Goal: Find specific page/section: Find specific page/section

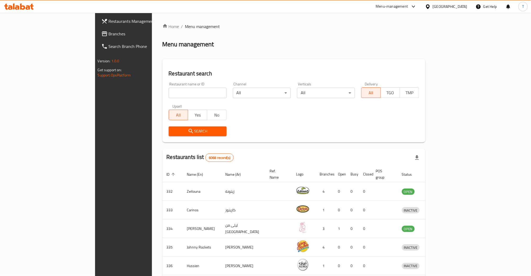
click at [169, 90] on input "search" at bounding box center [198, 93] width 58 height 10
type input "the breakfast"
click button "Search" at bounding box center [198, 132] width 58 height 10
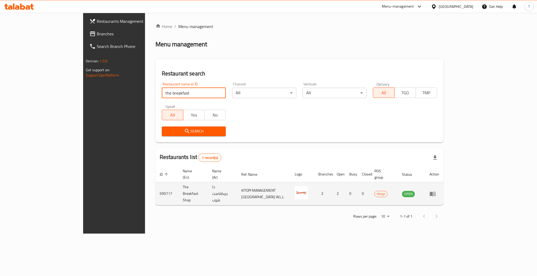
click at [436, 191] on icon "enhanced table" at bounding box center [432, 194] width 6 height 6
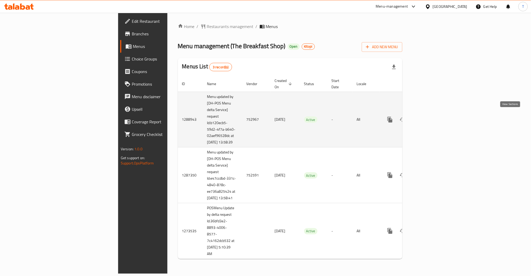
click at [431, 117] on icon "enhanced table" at bounding box center [428, 120] width 6 height 6
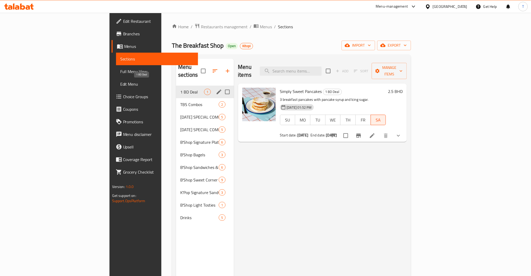
click at [180, 89] on span "1 BD Deal" at bounding box center [192, 92] width 24 height 6
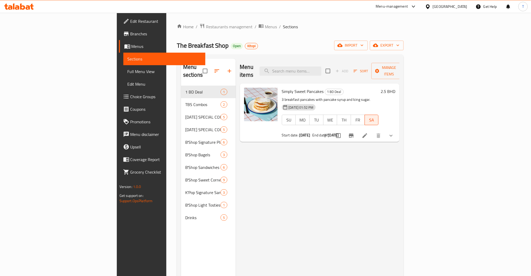
drag, startPoint x: 354, startPoint y: 184, endPoint x: 303, endPoint y: 162, distance: 55.5
click at [355, 184] on div "Menu items Add Sort Manage items Simply Sweet Pancakes 1 BD Deal 3 breakfast pa…" at bounding box center [318, 197] width 164 height 276
click at [206, 28] on span "Restaurants management" at bounding box center [229, 27] width 47 height 6
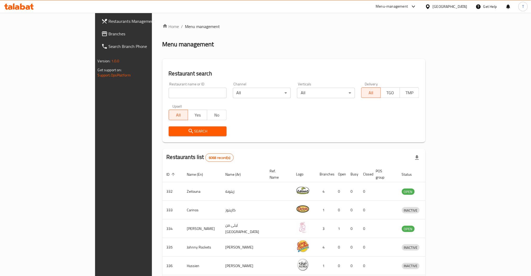
click at [169, 87] on div "Restaurant name or ID Restaurant name or ID" at bounding box center [198, 90] width 58 height 16
click at [169, 91] on input "search" at bounding box center [198, 93] width 58 height 10
type input "batch cookies"
click button "Search" at bounding box center [198, 132] width 58 height 10
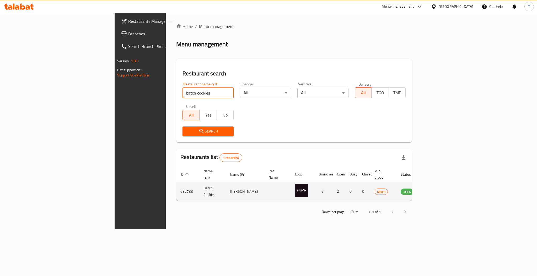
click at [442, 185] on td "enhanced table" at bounding box center [433, 191] width 18 height 19
click at [434, 190] on icon "enhanced table" at bounding box center [431, 192] width 6 height 4
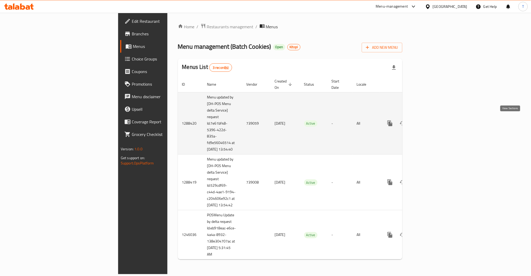
click at [431, 120] on icon "enhanced table" at bounding box center [428, 123] width 6 height 6
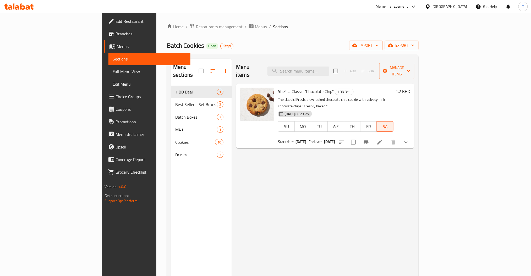
click at [156, 21] on div "Home / Restaurants management / Menus / Sections Batch Cookies Open Kitopi impo…" at bounding box center [292, 181] width 273 height 337
click at [196, 28] on span "Restaurants management" at bounding box center [219, 27] width 47 height 6
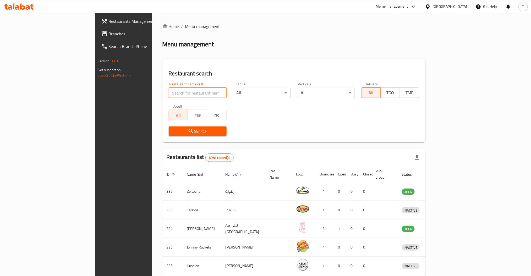
click at [169, 89] on input "search" at bounding box center [198, 93] width 58 height 10
click button "Search" at bounding box center [198, 132] width 58 height 10
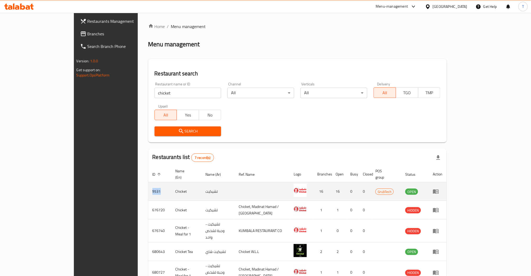
drag, startPoint x: 113, startPoint y: 187, endPoint x: 104, endPoint y: 187, distance: 9.7
click at [148, 187] on td "9531" at bounding box center [159, 191] width 23 height 19
copy td "9531"
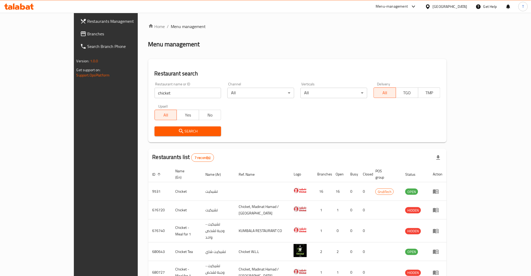
click at [155, 91] on input "chicket" at bounding box center [188, 93] width 67 height 10
drag, startPoint x: 132, startPoint y: 95, endPoint x: 94, endPoint y: 93, distance: 38.3
click at [138, 93] on div "Home / Menu management Menu management Restaurant search Restaurant name or ID …" at bounding box center [298, 186] width 320 height 346
type input "Papa Johns"
click button "Search" at bounding box center [188, 132] width 67 height 10
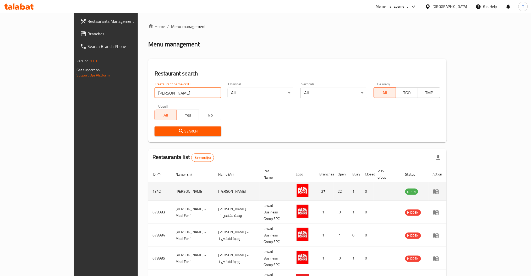
click at [439, 188] on icon "enhanced table" at bounding box center [436, 191] width 6 height 6
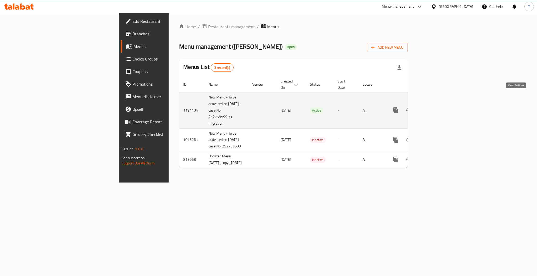
click at [437, 107] on icon "enhanced table" at bounding box center [433, 110] width 6 height 6
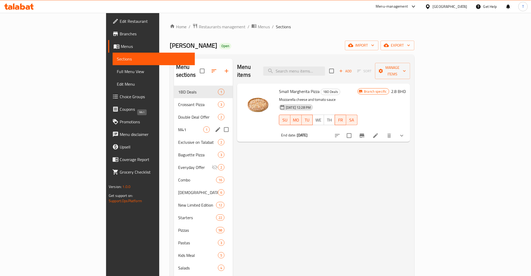
click at [178, 127] on span "M41" at bounding box center [190, 130] width 25 height 6
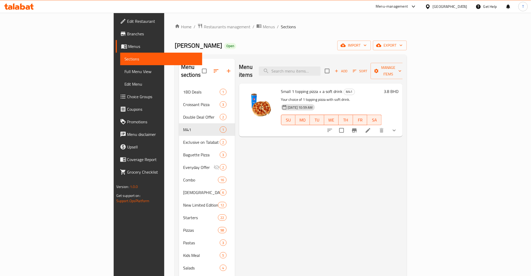
click at [401, 124] on button "show more" at bounding box center [394, 130] width 13 height 13
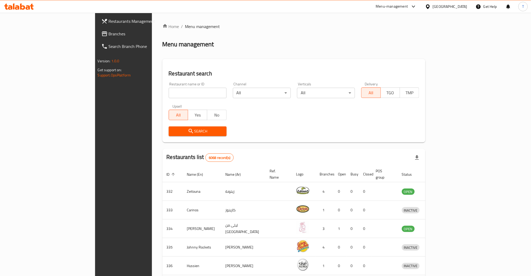
click at [169, 94] on input "search" at bounding box center [198, 93] width 58 height 10
type input "[PERSON_NAME]"
click button "Search" at bounding box center [198, 132] width 58 height 10
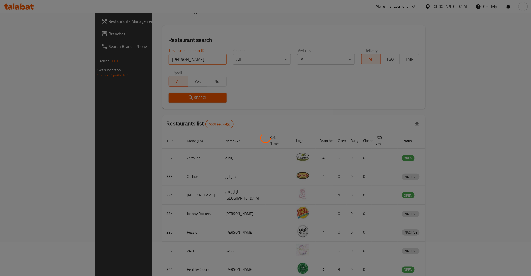
scroll to position [70, 0]
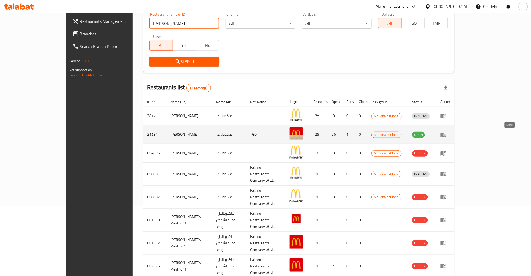
click at [447, 133] on icon "enhanced table" at bounding box center [444, 135] width 6 height 4
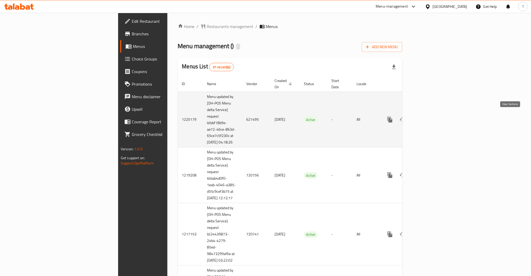
click at [431, 117] on icon "enhanced table" at bounding box center [428, 120] width 6 height 6
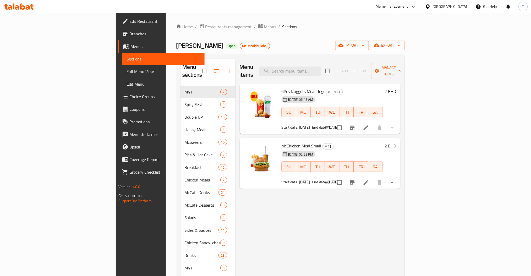
click at [283, 20] on div "Home / Restaurants management / Menus / Sections [PERSON_NAME] Open McDonaldsGl…" at bounding box center [290, 259] width 249 height 492
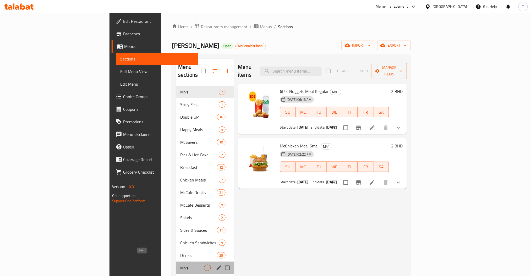
click at [180, 265] on span "M41" at bounding box center [192, 268] width 24 height 6
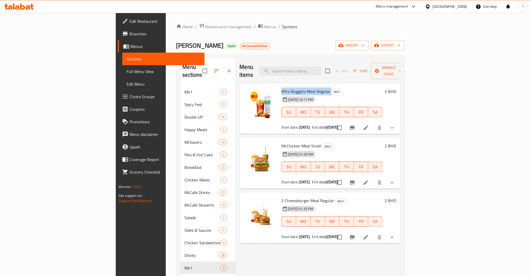
drag, startPoint x: 302, startPoint y: 84, endPoint x: 253, endPoint y: 84, distance: 49.5
click at [282, 88] on h6 "6Pcs Nuggets Meal Regular M41" at bounding box center [332, 91] width 101 height 7
copy h6 "6Pcs Nuggets Meal Regular"
drag, startPoint x: 292, startPoint y: 137, endPoint x: 253, endPoint y: 138, distance: 38.8
click at [282, 142] on h6 "McChicken Meal Small M41" at bounding box center [332, 145] width 101 height 7
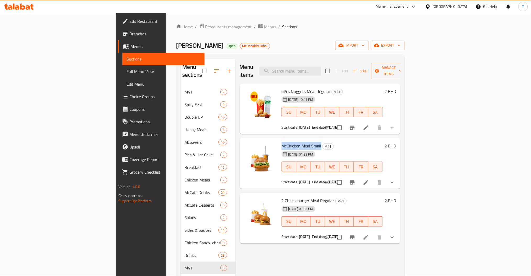
copy span "McChicken Meal Small"
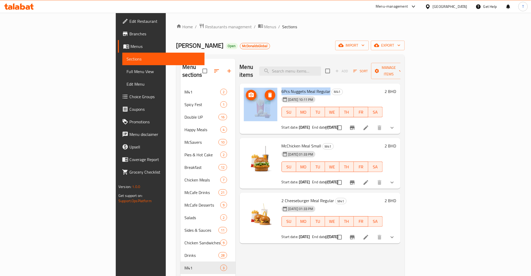
drag, startPoint x: 301, startPoint y: 83, endPoint x: 248, endPoint y: 84, distance: 53.2
click at [248, 86] on div "6Pcs Nuggets Meal Regular M41 [DATE] 10:11 PM SU MO TU WE TH FR SA Start date: …" at bounding box center [320, 109] width 157 height 47
copy div "6Pcs Nuggets Meal Regular"
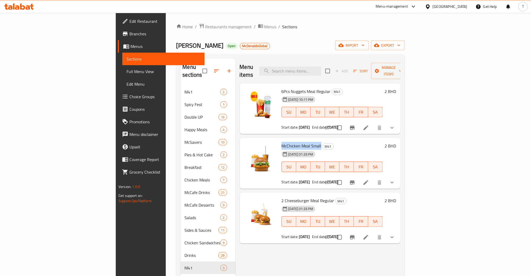
drag, startPoint x: 292, startPoint y: 138, endPoint x: 253, endPoint y: 136, distance: 38.8
click at [282, 142] on span "McChicken Meal Small" at bounding box center [302, 146] width 40 height 8
copy span "McChicken Meal Small"
drag, startPoint x: 304, startPoint y: 193, endPoint x: 253, endPoint y: 194, distance: 50.8
click at [282, 197] on span "2 Cheeseburger Meal Regular" at bounding box center [308, 201] width 53 height 8
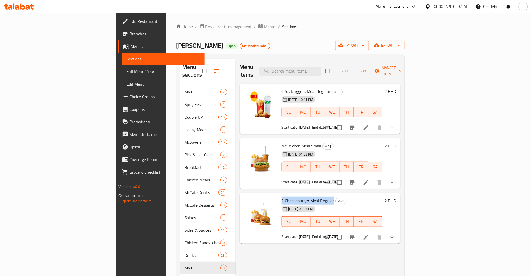
copy span "2 Cheeseburger Meal Regular"
click at [278, 31] on div "Home / Restaurants management / Menus / Sections [PERSON_NAME] Open McDonaldsGl…" at bounding box center [290, 258] width 229 height 471
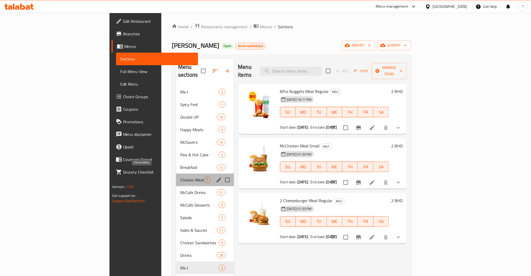
click at [180, 177] on span "Chicken Meals" at bounding box center [192, 180] width 24 height 6
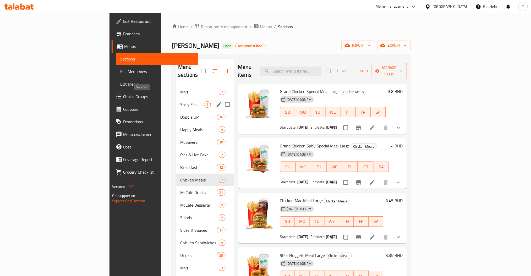
click at [176, 100] on div "Spicy Fest 1" at bounding box center [205, 104] width 58 height 13
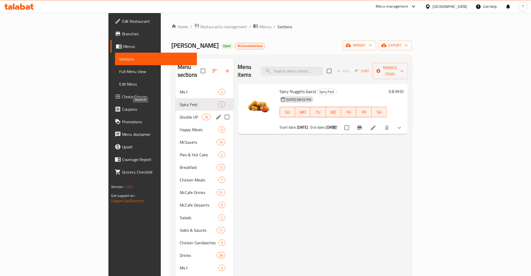
click at [180, 114] on span "Double UP" at bounding box center [191, 117] width 22 height 6
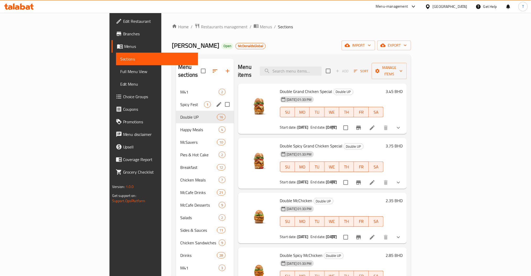
click at [176, 102] on div "Spicy Fest 1" at bounding box center [205, 104] width 58 height 13
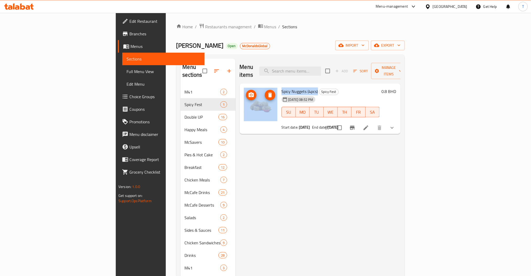
drag, startPoint x: 289, startPoint y: 83, endPoint x: 248, endPoint y: 83, distance: 41.7
click at [248, 86] on div "Spicy Nuggets (4pcs) Spicy Fest [DATE] 08:52 PM SU MO TU WE TH FR SA Start date…" at bounding box center [320, 109] width 157 height 47
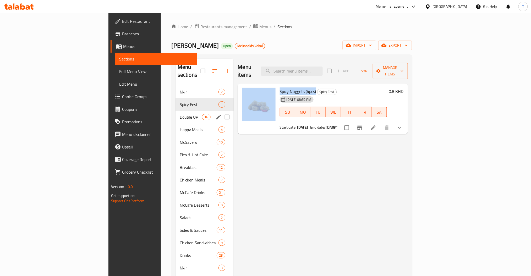
click at [180, 114] on span "Double UP" at bounding box center [191, 117] width 22 height 6
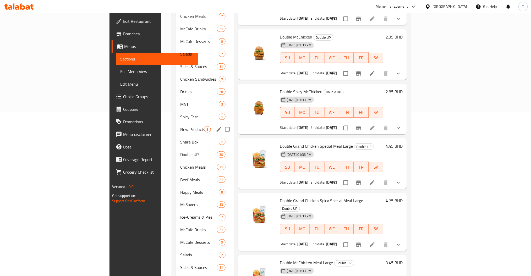
scroll to position [175, 0]
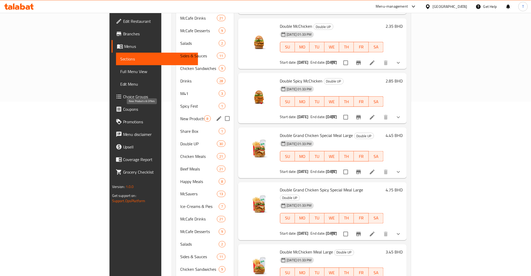
click at [180, 116] on span "New Products & Offers" at bounding box center [192, 119] width 24 height 6
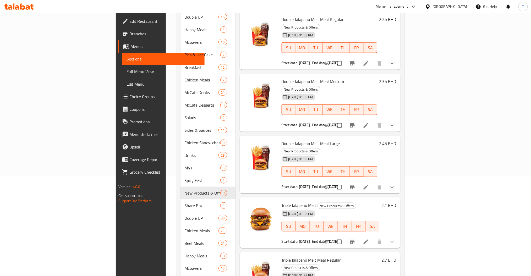
scroll to position [105, 0]
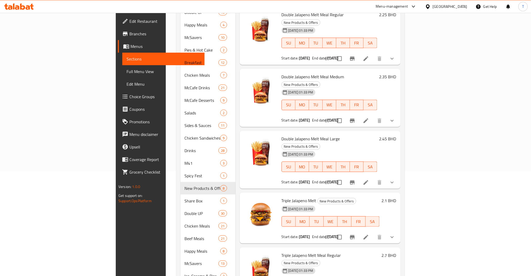
click at [309, 135] on span "Double Jalapeno Melt Meal Large" at bounding box center [311, 139] width 58 height 8
drag, startPoint x: 310, startPoint y: 116, endPoint x: 253, endPoint y: 116, distance: 57.7
click at [282, 135] on h6 "Double Jalapeno Melt Meal Large New Products & Offers" at bounding box center [330, 142] width 96 height 15
copy span "Double Jalapeno Melt Meal Large"
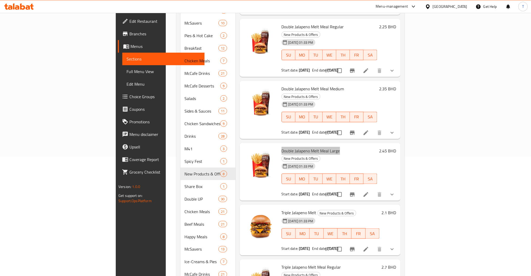
scroll to position [0, 0]
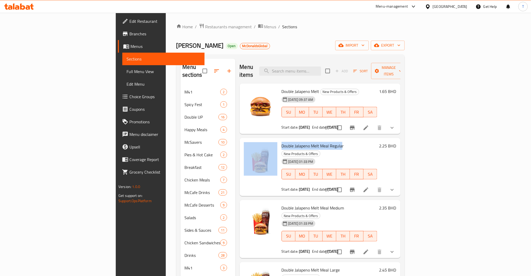
drag, startPoint x: 313, startPoint y: 136, endPoint x: 249, endPoint y: 135, distance: 63.4
click at [249, 140] on div "Double Jalapeno Melt Meal Regular New Products & Offers [DATE] 01:33 PM SU MO T…" at bounding box center [320, 167] width 157 height 54
copy div "Double Jalapeno Melt Meal Regula"
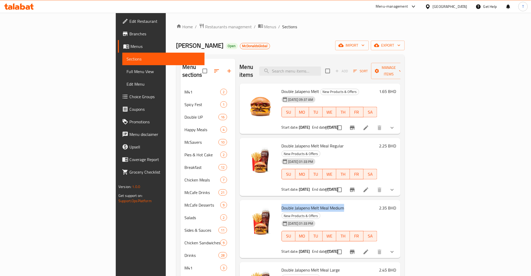
drag, startPoint x: 316, startPoint y: 193, endPoint x: 253, endPoint y: 194, distance: 62.4
click at [282, 204] on h6 "Double Jalapeno Melt Meal Medium New Products & Offers" at bounding box center [330, 211] width 96 height 15
copy span "Double Jalapeno Melt Meal Medium"
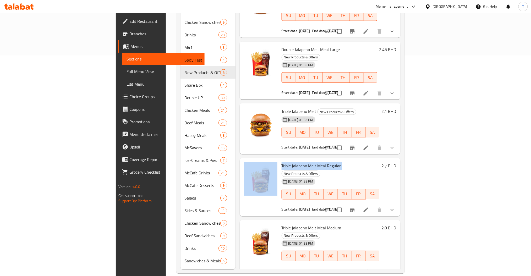
drag, startPoint x: 312, startPoint y: 135, endPoint x: 250, endPoint y: 135, distance: 62.1
click at [250, 160] on div "Triple Jalapeno Melt Meal Regular New Products & Offers [DATE] 01:33 PM SU MO T…" at bounding box center [320, 187] width 157 height 54
copy div "Triple Jalapeno Melt Meal Regular"
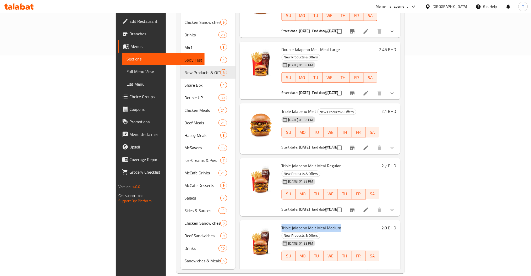
drag, startPoint x: 312, startPoint y: 191, endPoint x: 252, endPoint y: 189, distance: 60.6
click at [280, 222] on div "Triple Jalapeno Melt Meal Medium New Products & Offers [DATE] 01:33 PM SU MO TU…" at bounding box center [331, 249] width 102 height 54
copy span "Triple Jalapeno Melt Meal Medium"
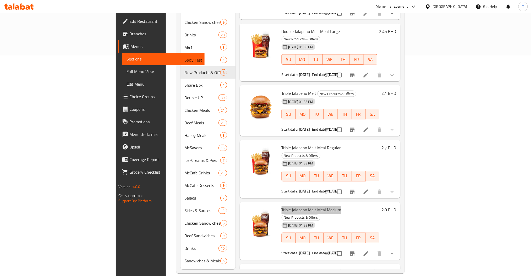
scroll to position [26, 0]
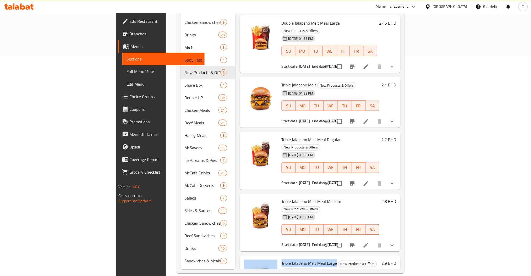
drag, startPoint x: 307, startPoint y: 218, endPoint x: 250, endPoint y: 216, distance: 57.7
click at [250, 258] on div "Triple Jalapeno Melt Meal Large New Products & Offers [DATE] 01:33 PM SU MO TU …" at bounding box center [320, 281] width 157 height 47
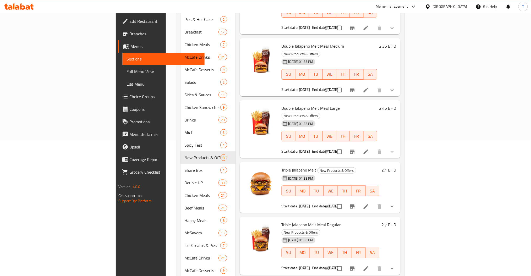
scroll to position [140, 0]
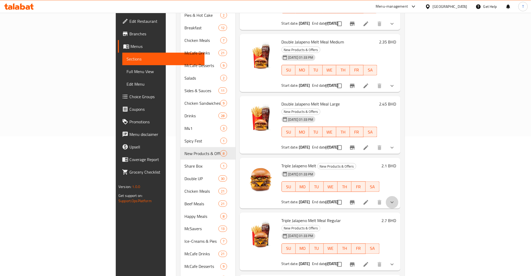
click at [399, 196] on button "show more" at bounding box center [392, 202] width 13 height 13
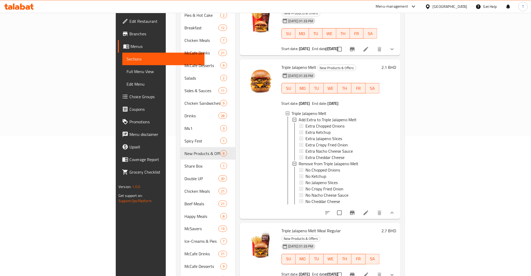
scroll to position [141, 0]
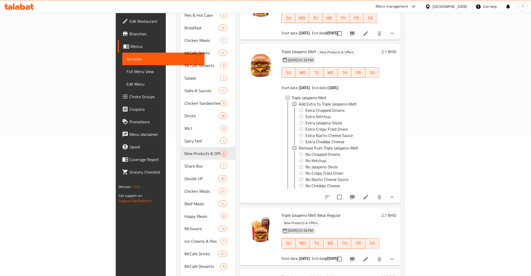
click at [395, 194] on icon "show more" at bounding box center [392, 197] width 6 height 6
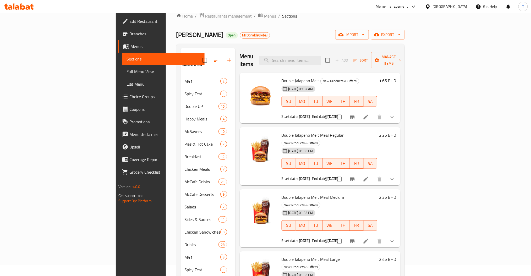
scroll to position [0, 0]
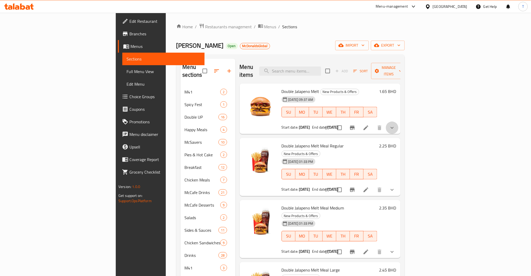
click at [394, 127] on icon "show more" at bounding box center [392, 128] width 3 height 2
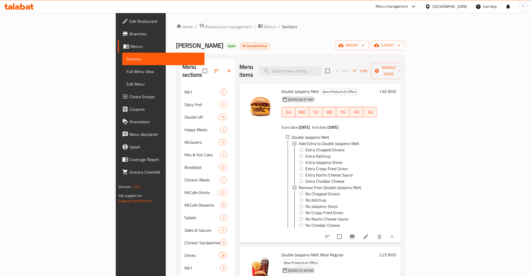
scroll to position [1, 0]
click at [395, 236] on icon "show more" at bounding box center [392, 237] width 6 height 6
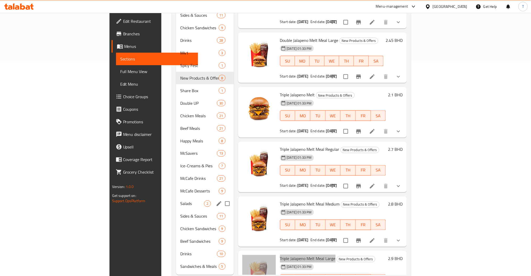
scroll to position [221, 0]
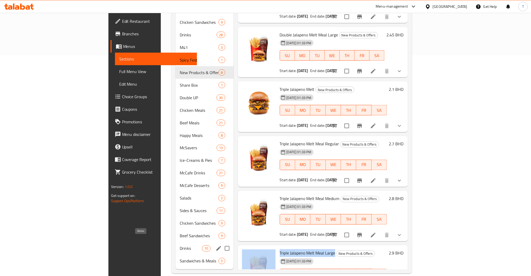
drag, startPoint x: 128, startPoint y: 241, endPoint x: 139, endPoint y: 241, distance: 10.7
click at [180, 246] on span "Drinks" at bounding box center [191, 249] width 22 height 6
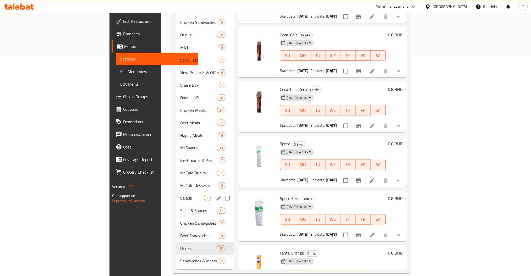
click at [180, 195] on span "Salads" at bounding box center [192, 198] width 24 height 6
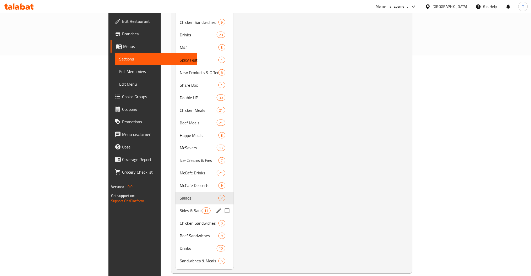
click at [180, 208] on span "Sides & Sauces" at bounding box center [191, 211] width 22 height 6
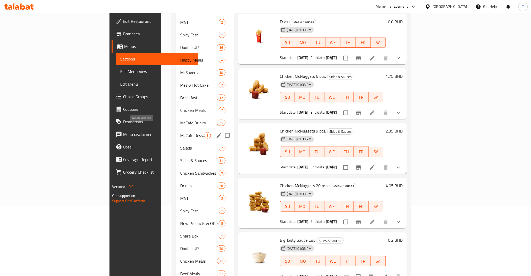
scroll to position [105, 0]
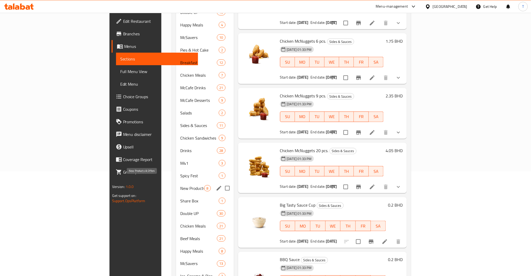
drag, startPoint x: 122, startPoint y: 181, endPoint x: 158, endPoint y: 169, distance: 38.5
click at [180, 185] on span "New Products & Offers" at bounding box center [192, 188] width 24 height 6
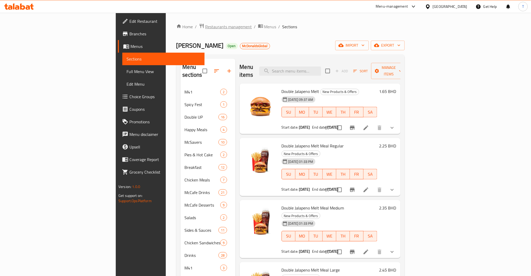
click at [205, 26] on span "Restaurants management" at bounding box center [228, 27] width 47 height 6
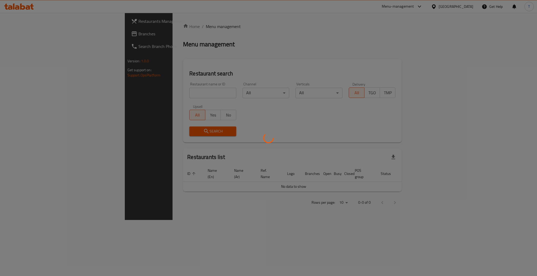
click at [176, 95] on div at bounding box center [268, 138] width 537 height 276
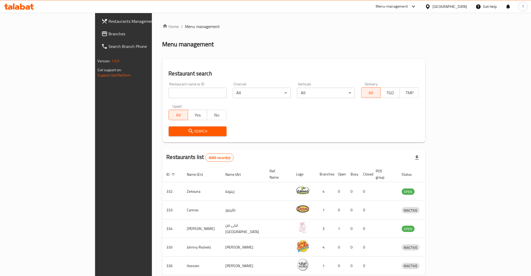
click at [174, 94] on input "search" at bounding box center [198, 93] width 58 height 10
type input "shake shack"
click button "Search" at bounding box center [198, 132] width 58 height 10
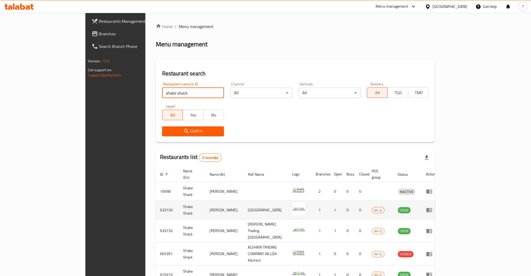
click at [433, 208] on icon "enhanced table" at bounding box center [429, 210] width 6 height 6
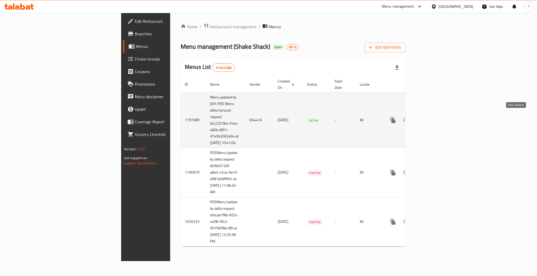
click at [434, 117] on icon "enhanced table" at bounding box center [430, 120] width 6 height 6
